Goal: Check status: Check status

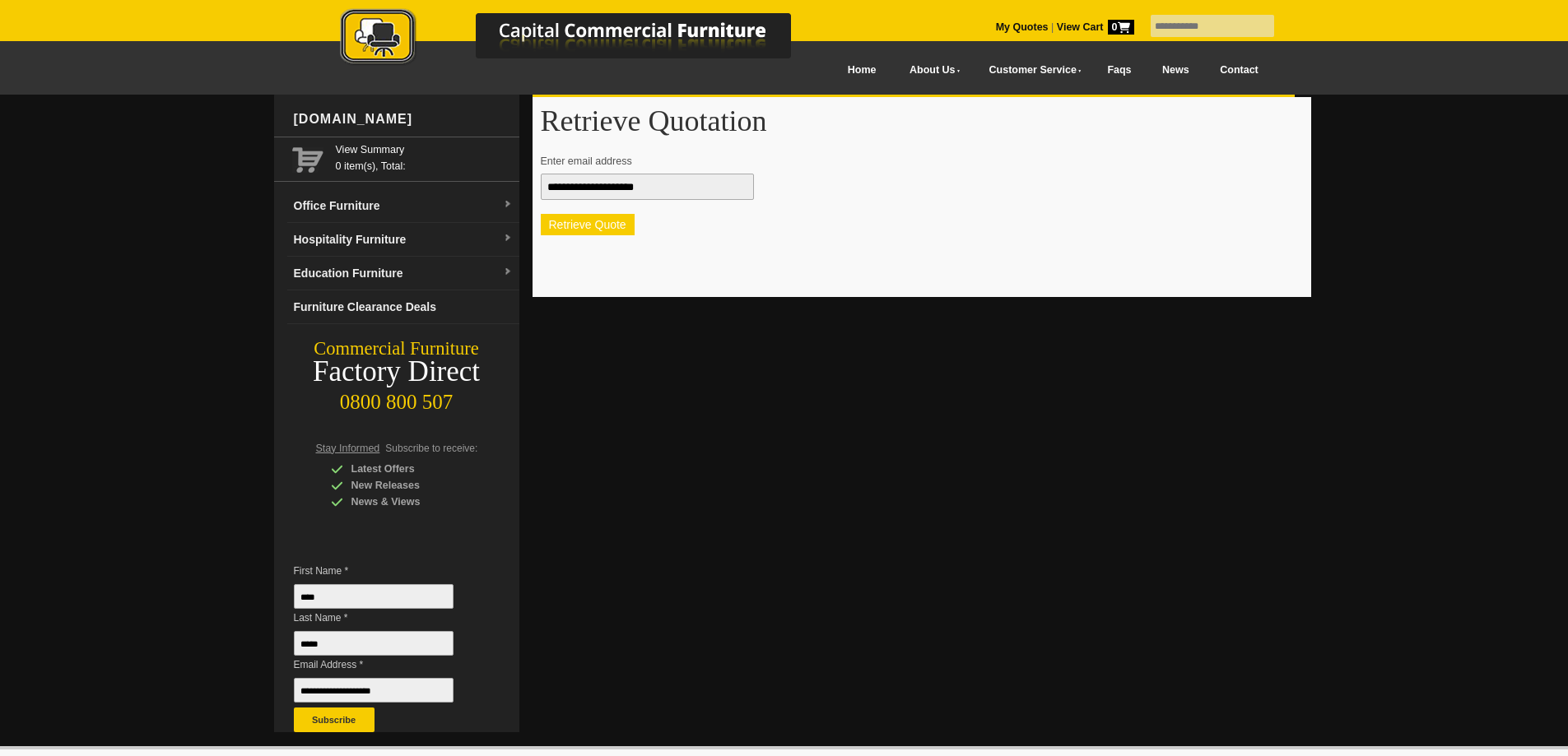
click at [570, 224] on button "Retrieve Quote" at bounding box center [587, 224] width 93 height 22
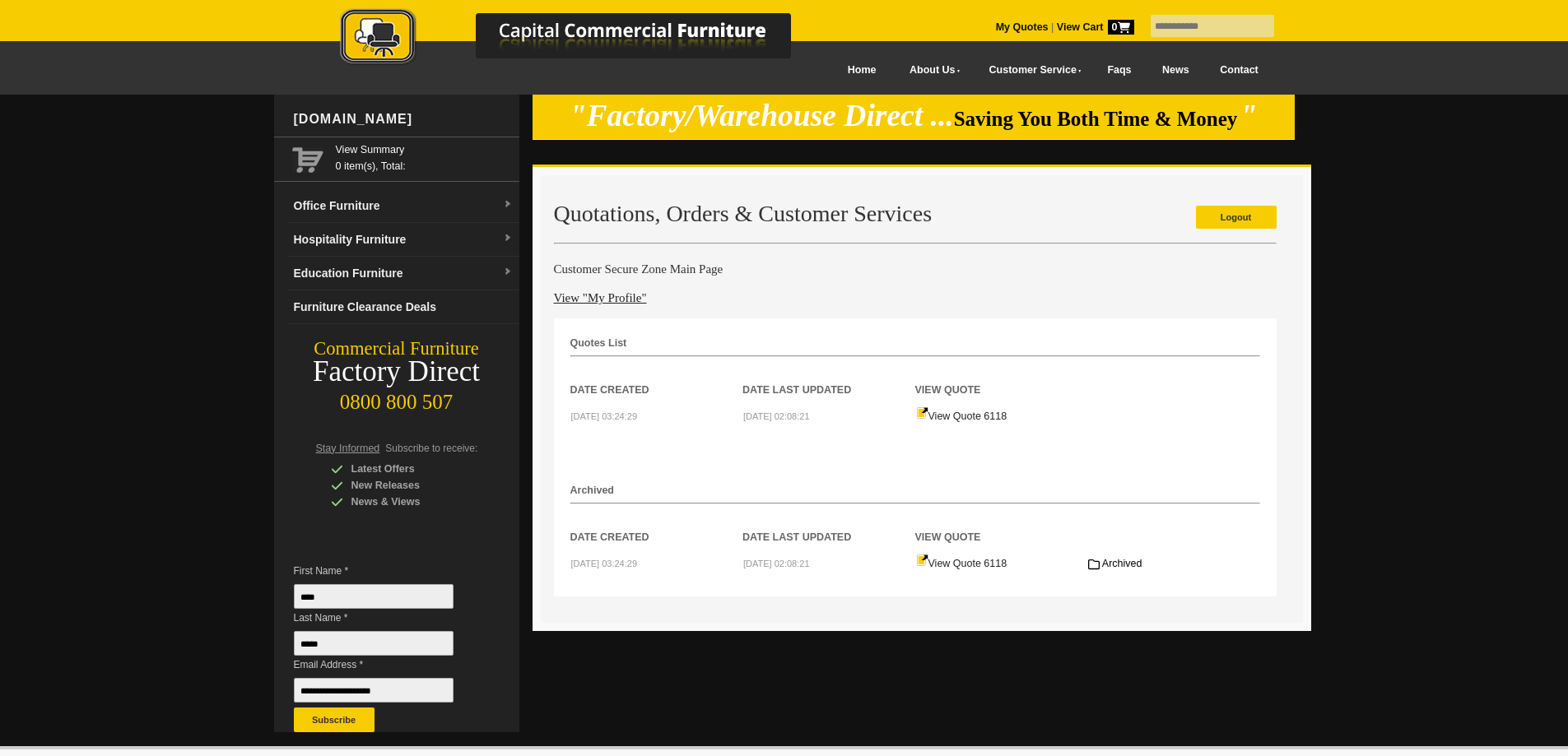
click at [970, 558] on td "View Quote 6118" at bounding box center [1001, 563] width 172 height 34
click at [978, 558] on td "View Quote 6118" at bounding box center [1001, 563] width 172 height 34
click at [979, 565] on link "View Quote 6118" at bounding box center [962, 563] width 92 height 12
